Goal: Check status: Check status

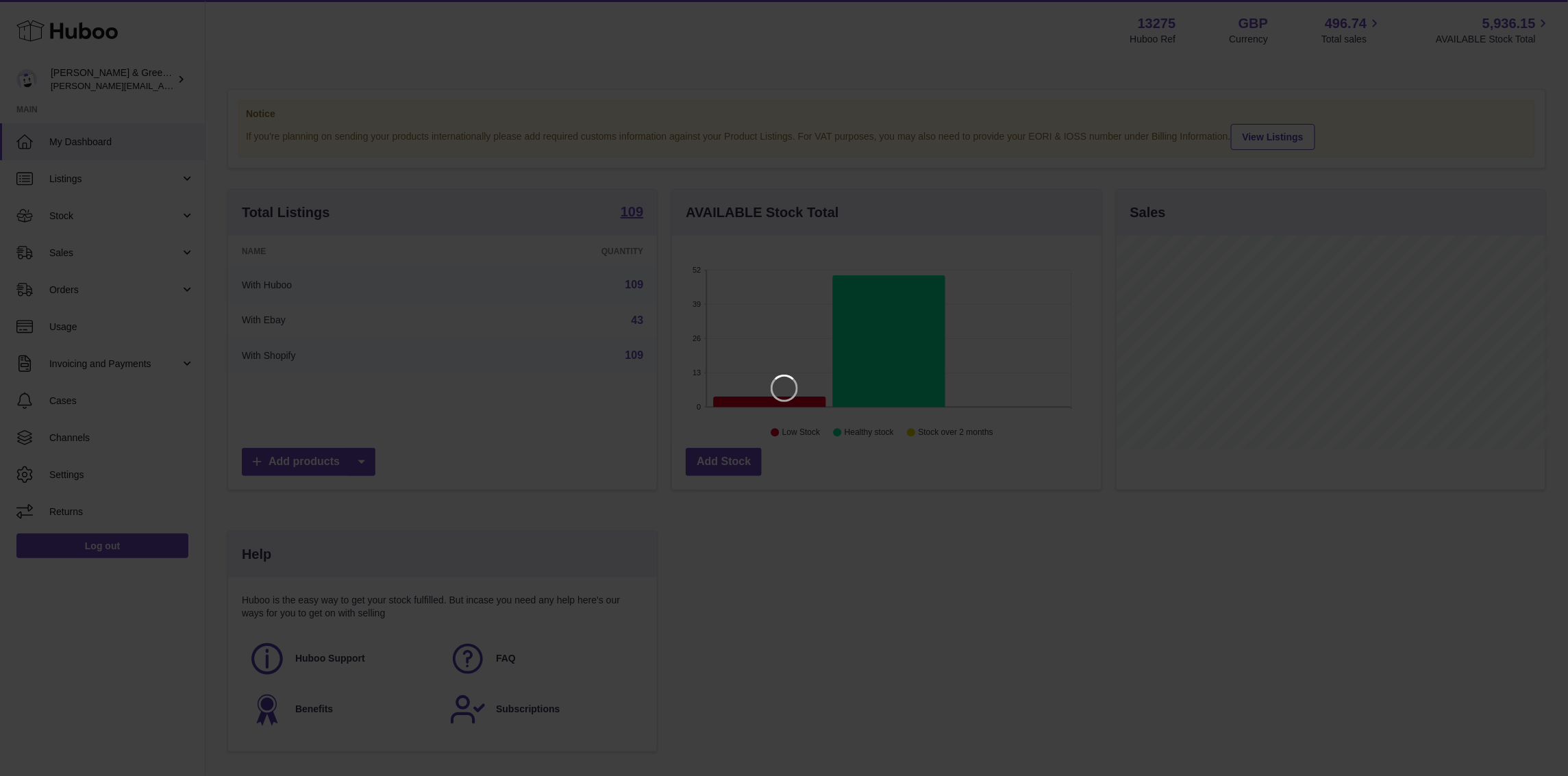
scroll to position [213, 433]
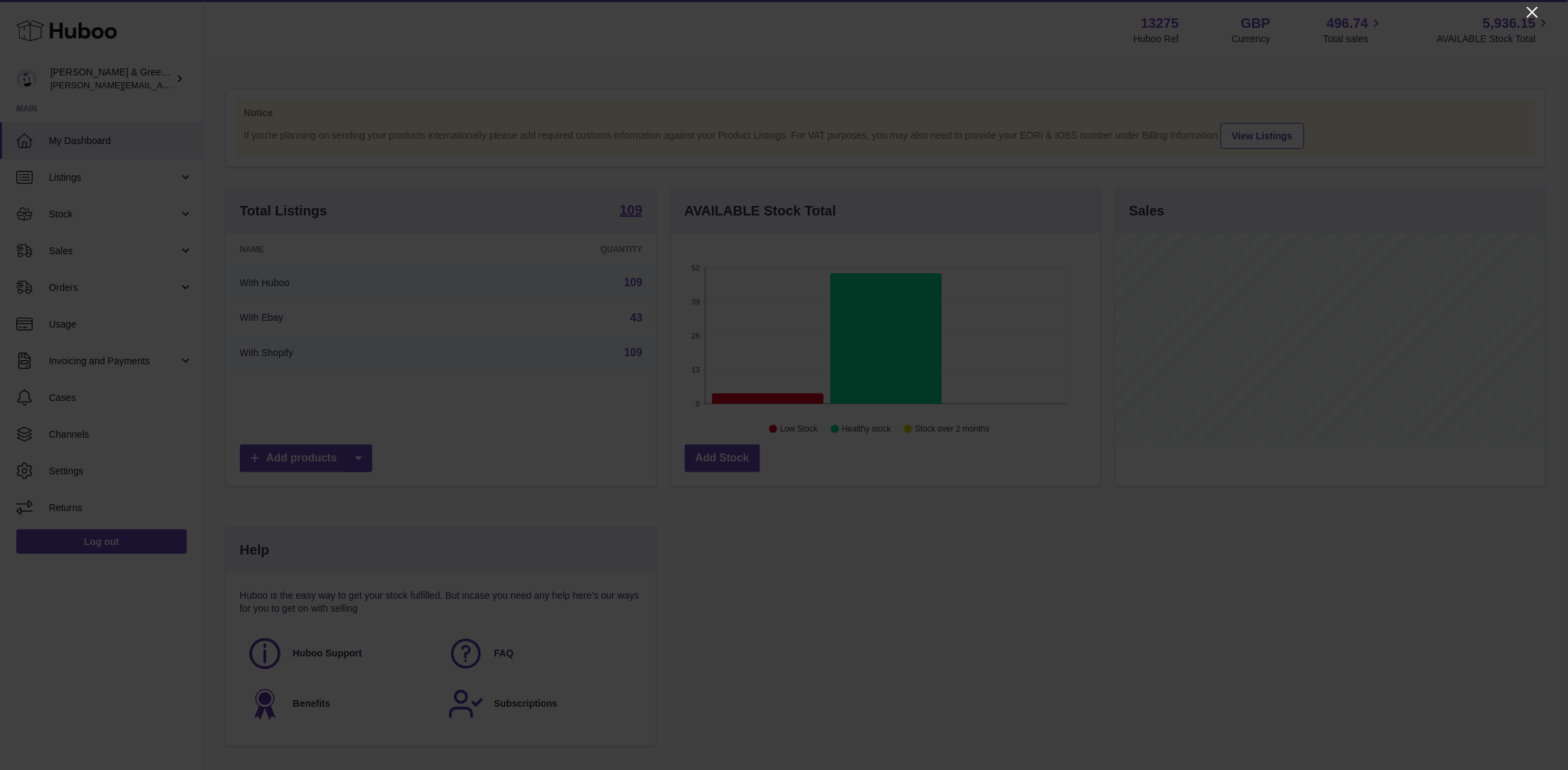
click at [1531, 8] on icon "Close" at bounding box center [1533, 12] width 17 height 17
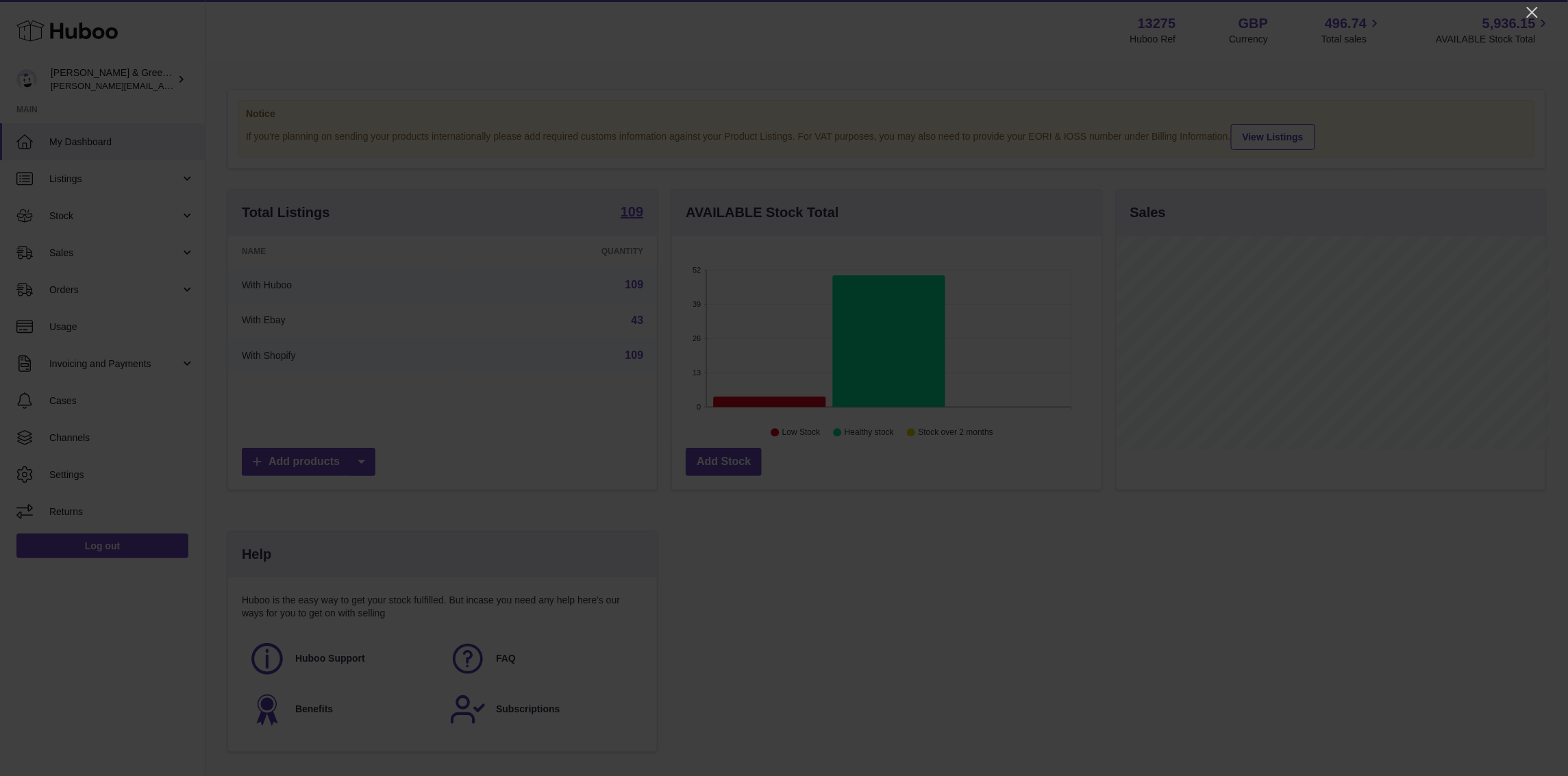
scroll to position [684990, 684454]
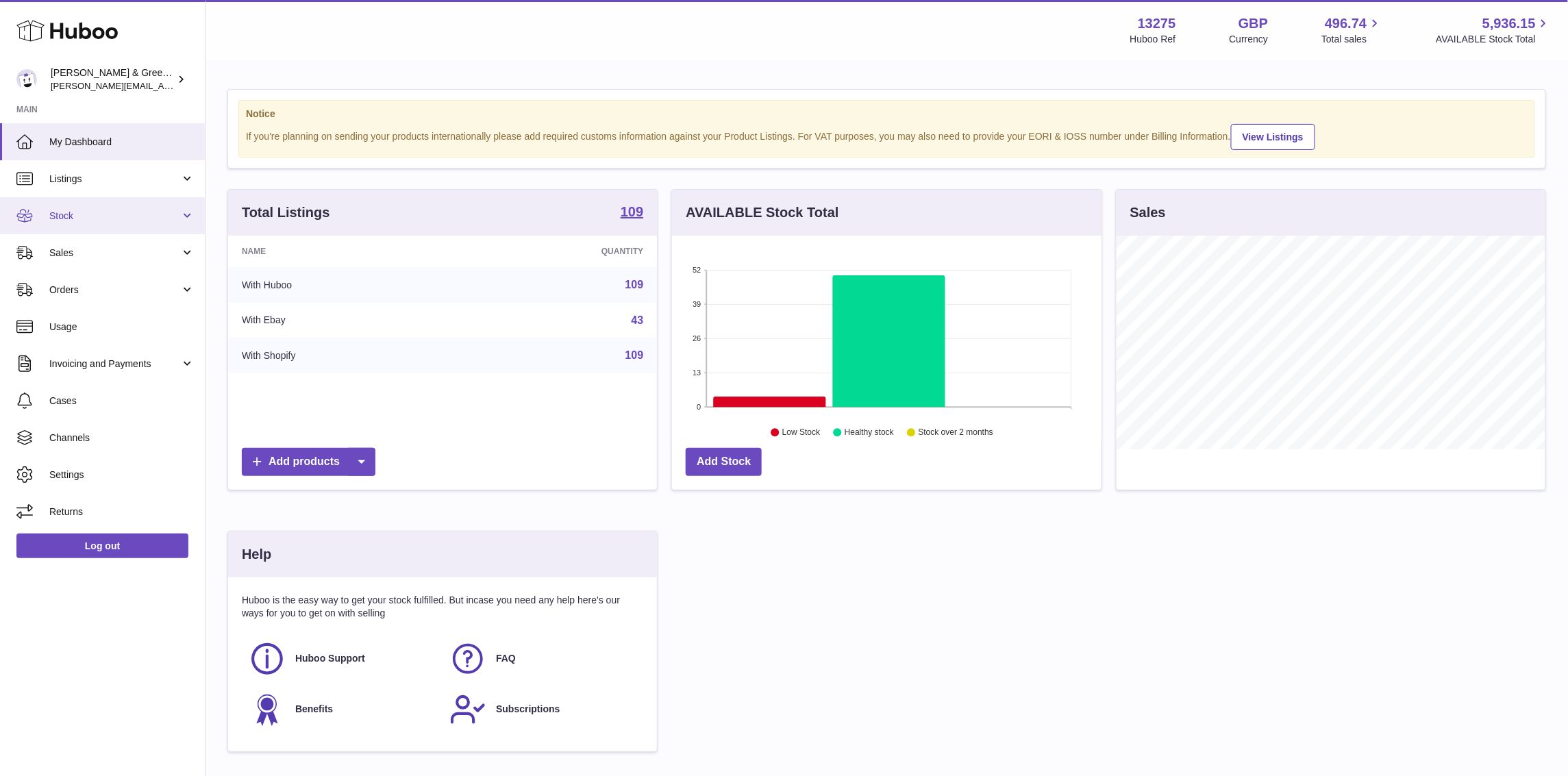
click at [153, 219] on span "Stock" at bounding box center [114, 216] width 131 height 13
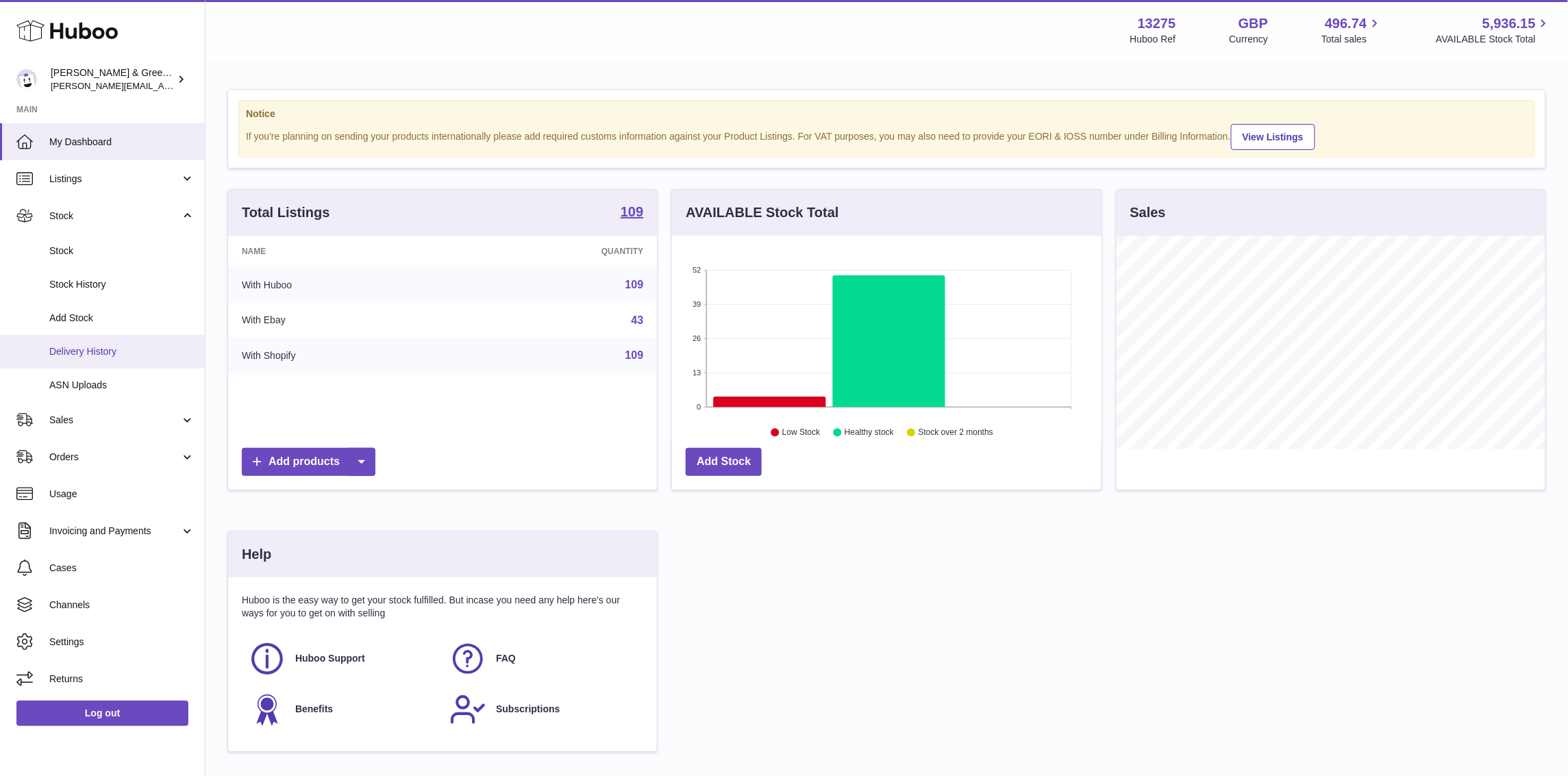
click at [147, 351] on span "Delivery History" at bounding box center [121, 351] width 145 height 13
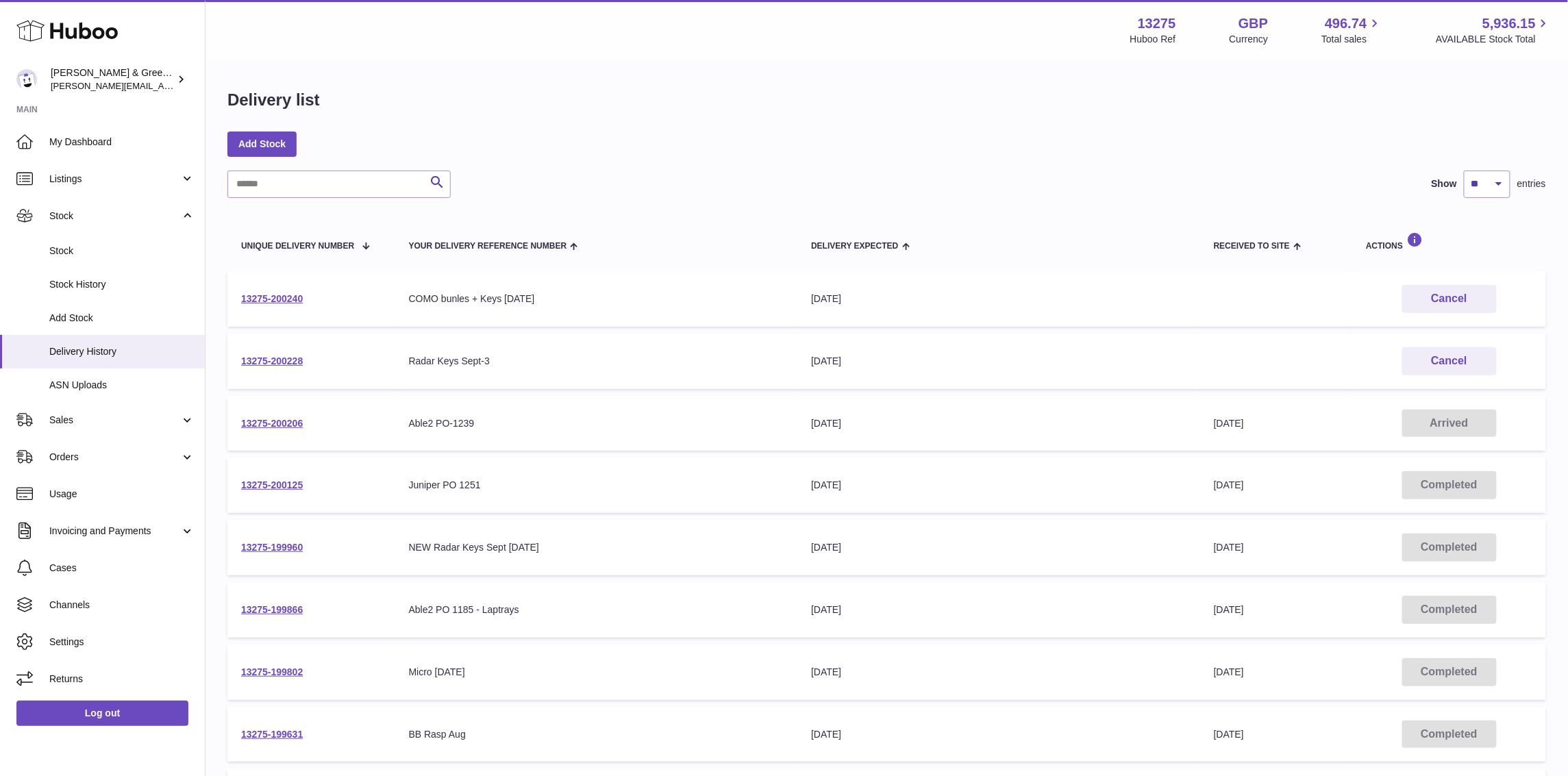
click at [336, 428] on td "13275-200206" at bounding box center [311, 424] width 168 height 55
click at [291, 422] on link "13275-200206" at bounding box center [272, 424] width 62 height 11
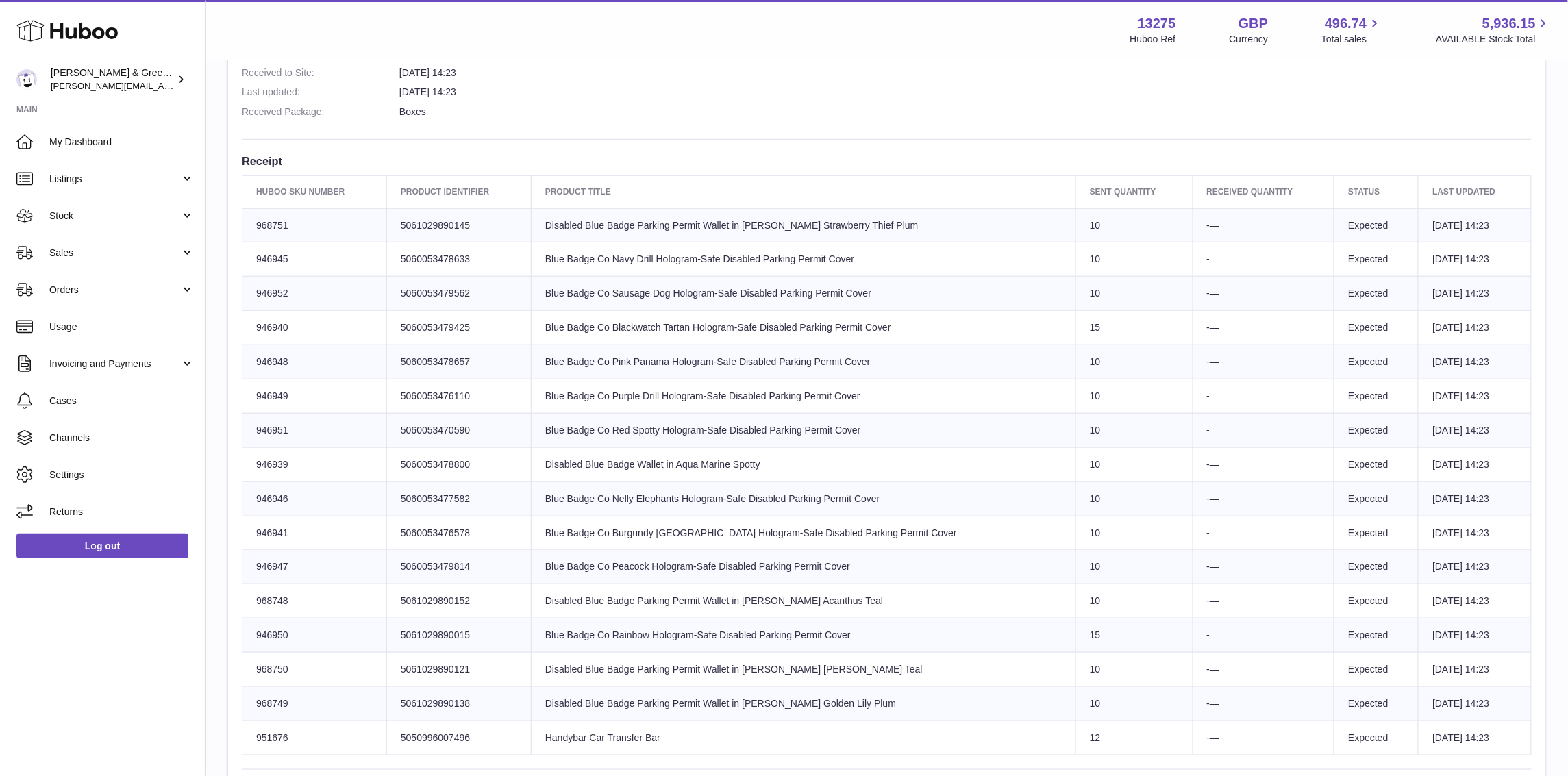
scroll to position [514, 0]
